Goal: Check status: Check status

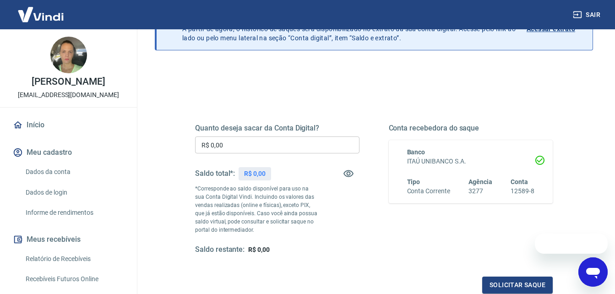
scroll to position [92, 0]
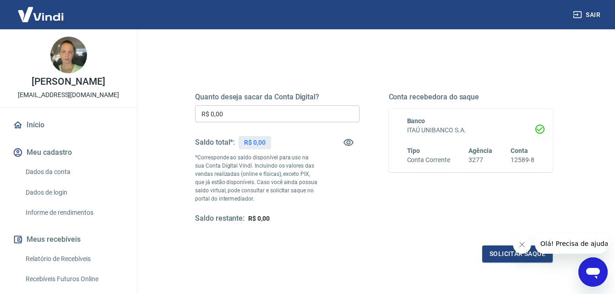
click at [523, 243] on icon "Fechar mensagem da empresa" at bounding box center [521, 244] width 5 height 5
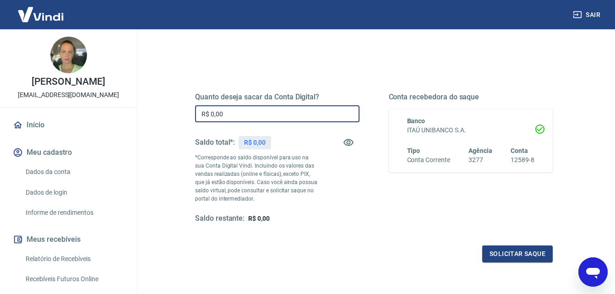
click at [224, 116] on input "R$ 0,00" at bounding box center [277, 113] width 164 height 17
click at [34, 135] on link "Início" at bounding box center [68, 125] width 115 height 20
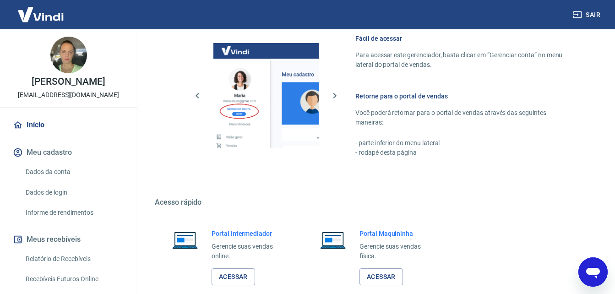
scroll to position [457, 0]
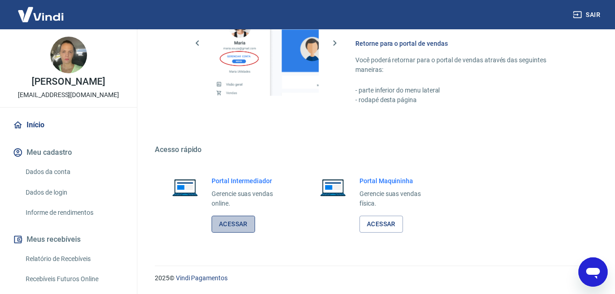
click at [230, 224] on link "Acessar" at bounding box center [232, 224] width 43 height 17
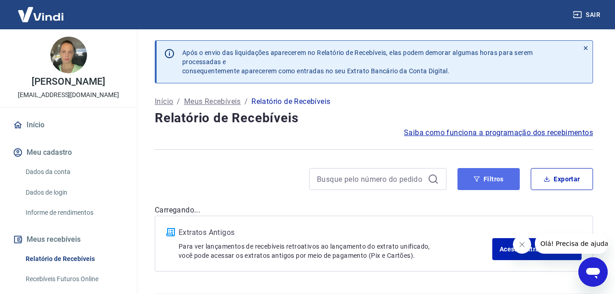
click at [483, 178] on button "Filtros" at bounding box center [488, 179] width 62 height 22
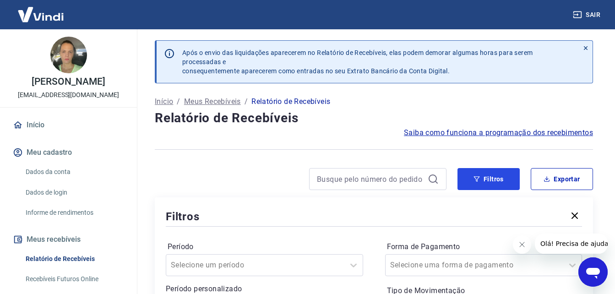
scroll to position [137, 0]
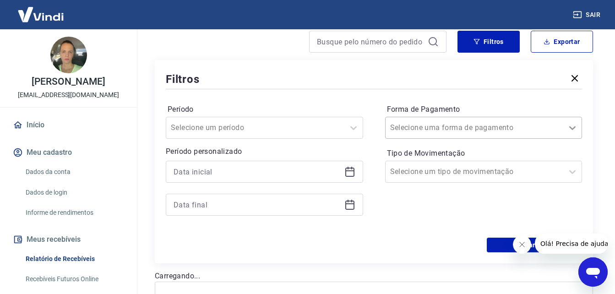
click at [572, 130] on icon at bounding box center [572, 127] width 11 height 11
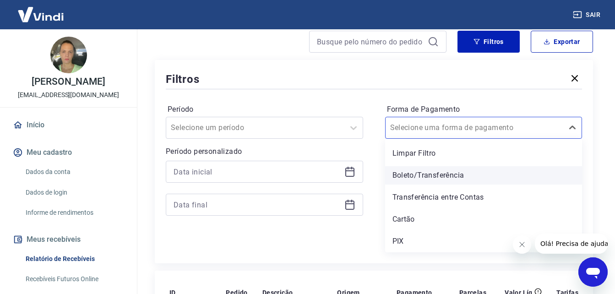
click at [428, 178] on div "Boleto/Transferência" at bounding box center [483, 175] width 197 height 18
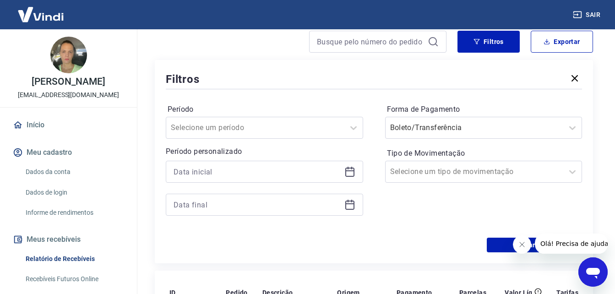
click at [521, 243] on icon "Fechar mensagem da empresa" at bounding box center [521, 244] width 7 height 7
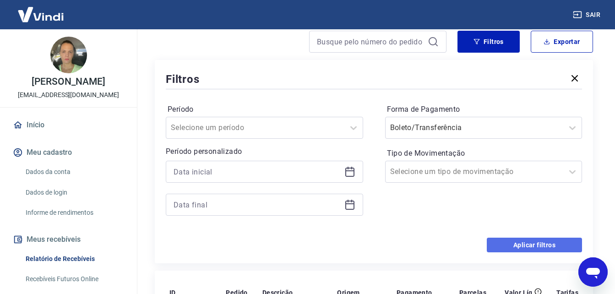
click at [521, 246] on button "Aplicar filtros" at bounding box center [533, 245] width 95 height 15
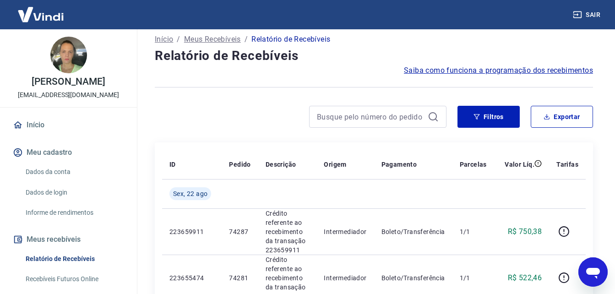
scroll to position [46, 0]
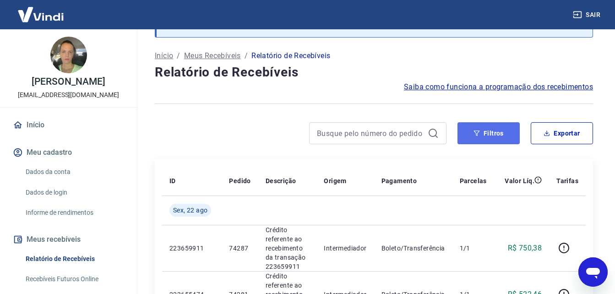
click at [495, 132] on button "Filtros" at bounding box center [488, 133] width 62 height 22
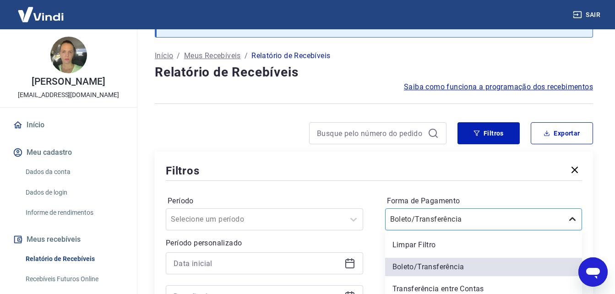
click at [570, 218] on div "option Boleto/Transferência selected, 2 of 5. 5 results available. Use Up and D…" at bounding box center [483, 219] width 197 height 22
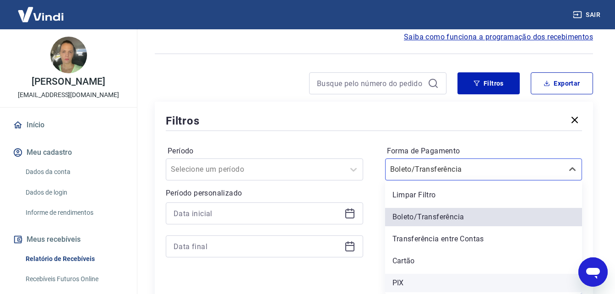
click at [403, 280] on div "PIX" at bounding box center [483, 283] width 197 height 18
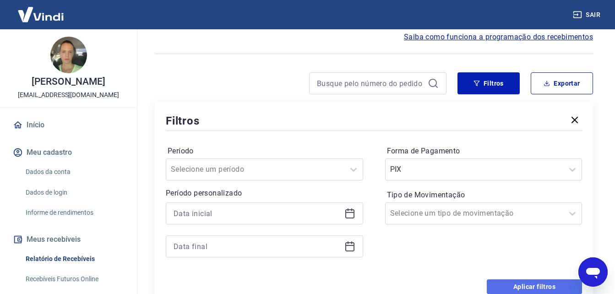
click at [537, 287] on button "Aplicar filtros" at bounding box center [533, 286] width 95 height 15
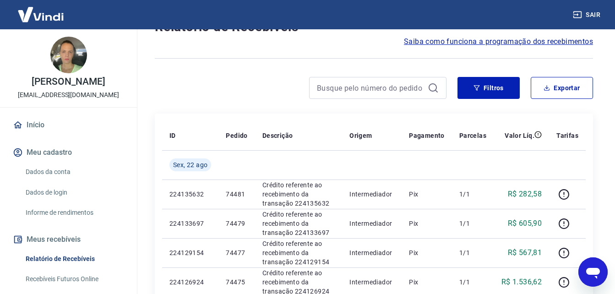
scroll to position [92, 0]
click at [483, 84] on button "Filtros" at bounding box center [488, 87] width 62 height 22
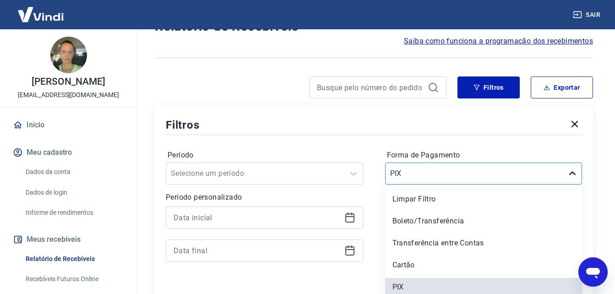
scroll to position [96, 0]
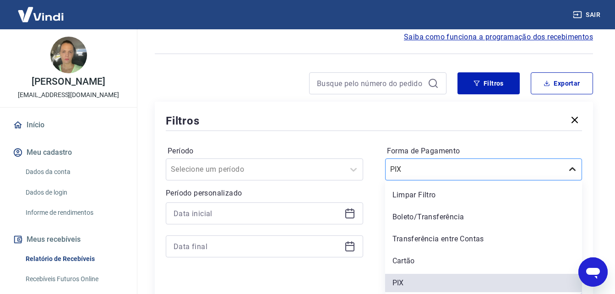
click at [574, 171] on icon at bounding box center [572, 169] width 11 height 11
click at [410, 262] on div "Cartão" at bounding box center [483, 261] width 197 height 18
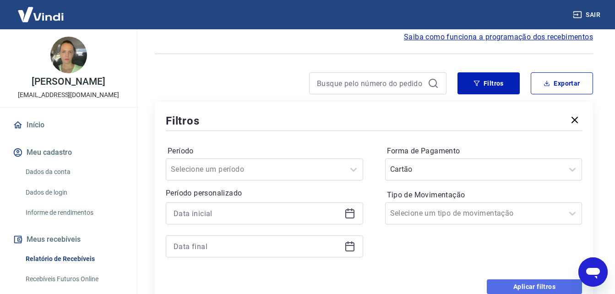
click at [530, 286] on button "Aplicar filtros" at bounding box center [533, 286] width 95 height 15
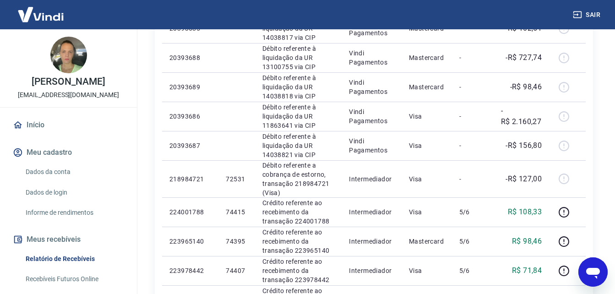
scroll to position [416, 0]
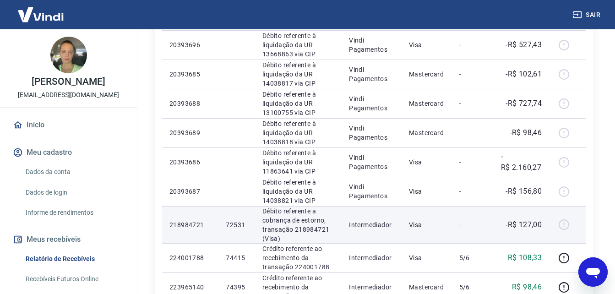
click at [559, 225] on div at bounding box center [567, 224] width 22 height 15
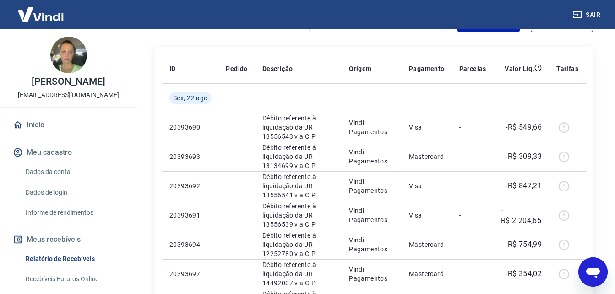
scroll to position [141, 0]
